Goal: Transaction & Acquisition: Purchase product/service

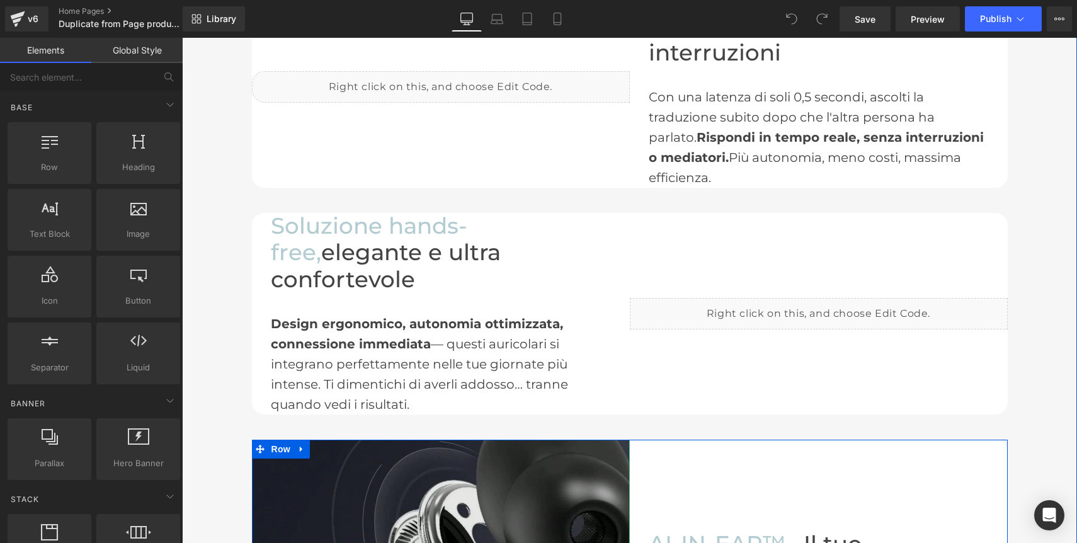
scroll to position [1574, 0]
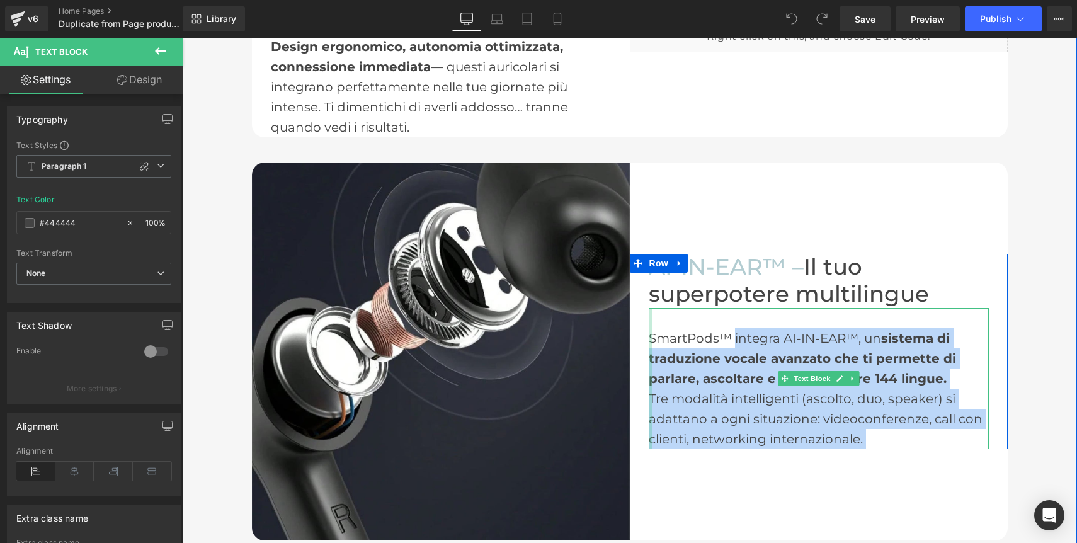
drag, startPoint x: 729, startPoint y: 280, endPoint x: 646, endPoint y: 282, distance: 82.5
click at [649, 308] on div "SmartPods™ integra AI-IN-EAR™, un sistema di traduzione vocale avanzato che ti …" at bounding box center [819, 378] width 340 height 141
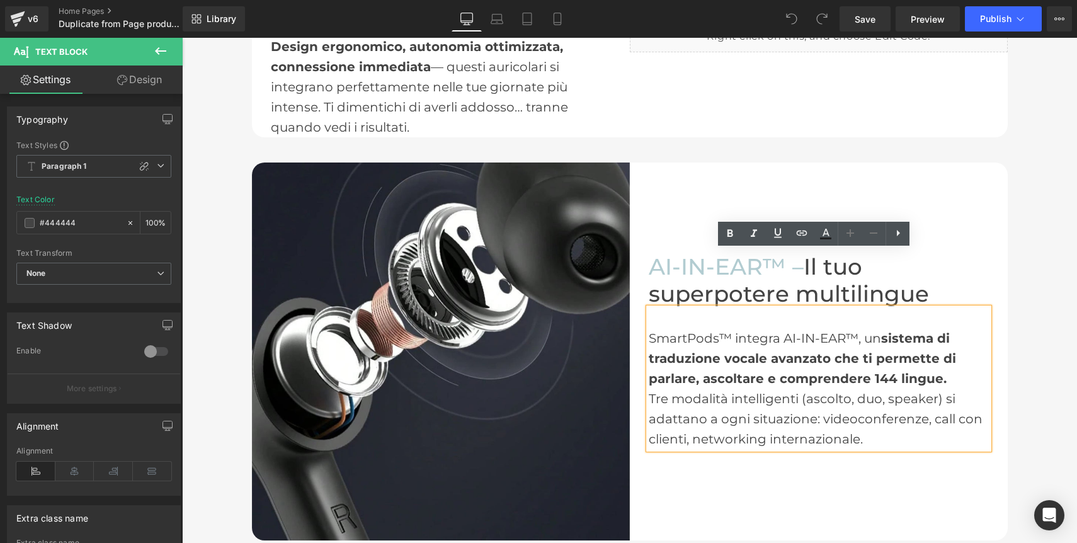
click at [678, 328] on div "SmartPods™ integra AI-IN-EAR™, un sistema di traduzione vocale avanzato che ti …" at bounding box center [819, 358] width 340 height 60
drag, startPoint x: 730, startPoint y: 280, endPoint x: 646, endPoint y: 278, distance: 83.8
click at [649, 328] on div "SmartPods™ integra AI-IN-EAR™, un sistema di traduzione vocale avanzato che ti …" at bounding box center [819, 358] width 340 height 60
copy div "SmartPods™"
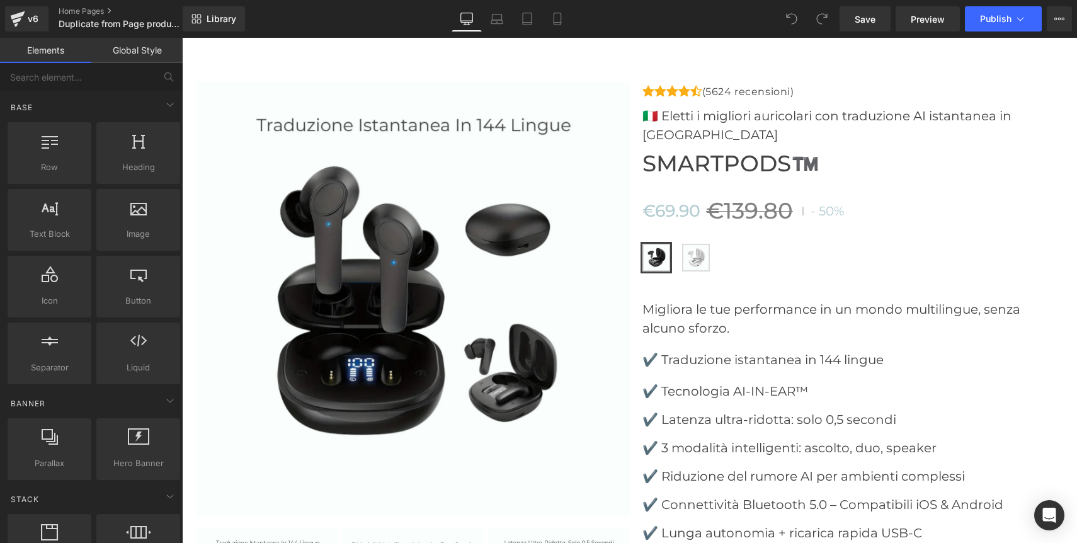
scroll to position [3686, 0]
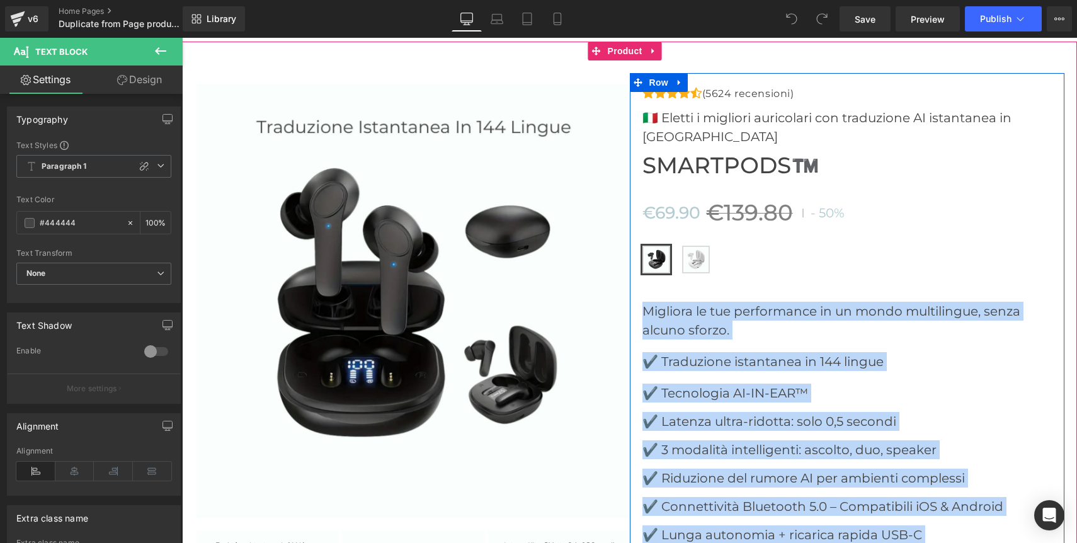
drag, startPoint x: 640, startPoint y: 196, endPoint x: 858, endPoint y: 474, distance: 352.1
click at [858, 474] on div "Icon Icon Icon Icon Icon Icon List Hoz (5624 recensioni) Text Block Icon List 🇮…" at bounding box center [853, 537] width 422 height 902
